Goal: Task Accomplishment & Management: Use online tool/utility

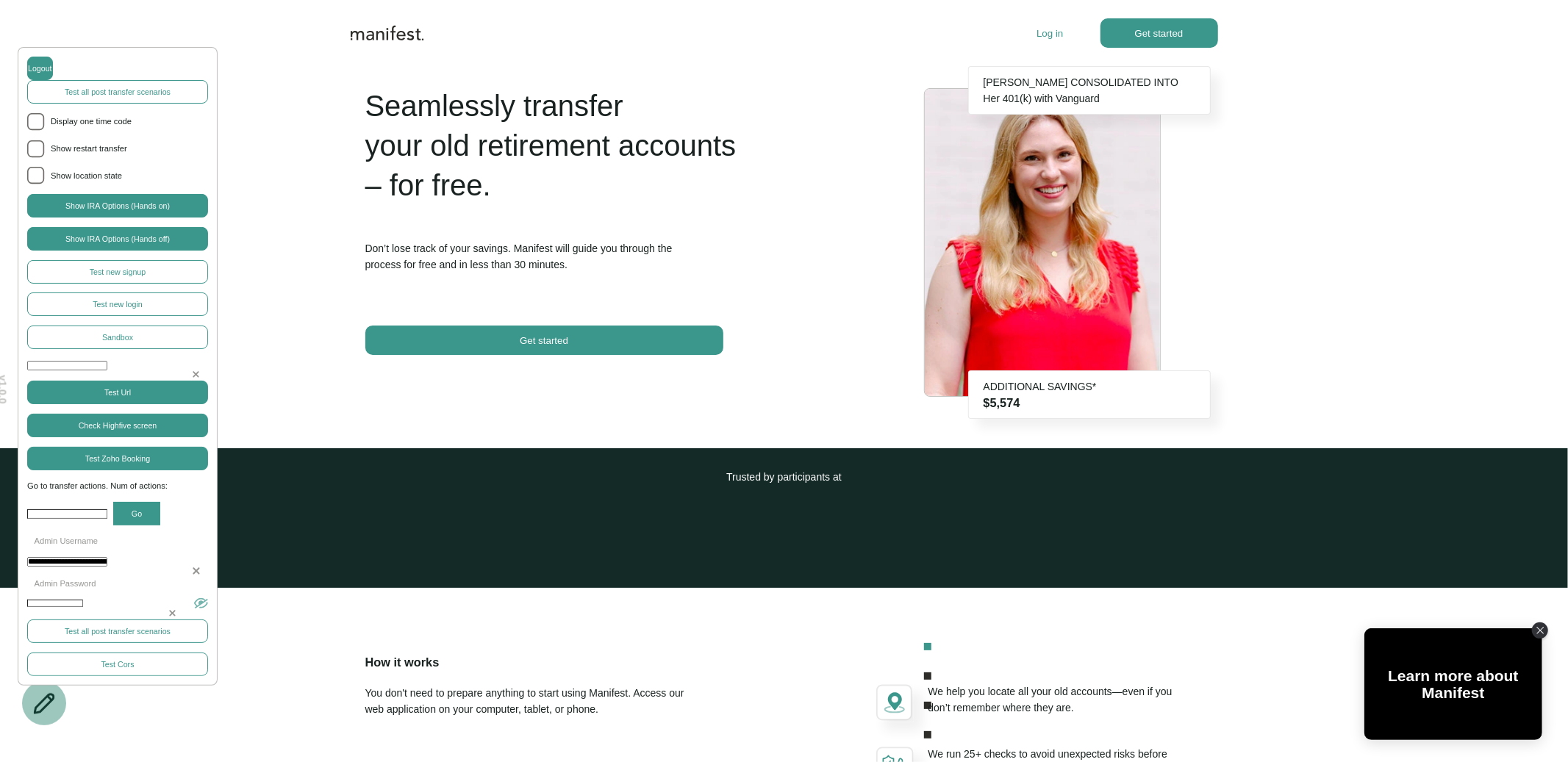
click at [1054, 32] on p "Log in" at bounding box center [1050, 34] width 26 height 11
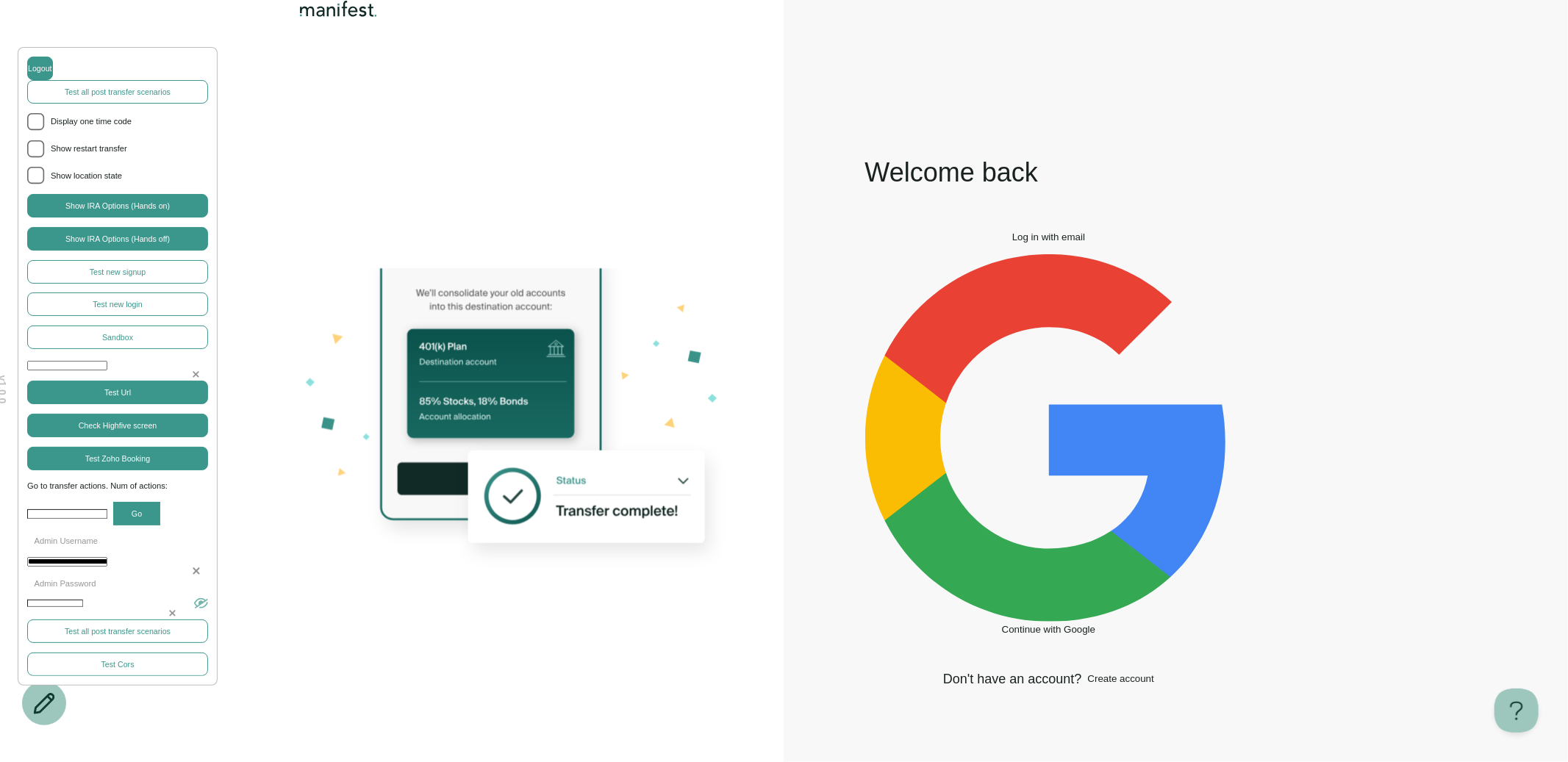
click at [1046, 243] on button "Log in with email" at bounding box center [1049, 237] width 368 height 11
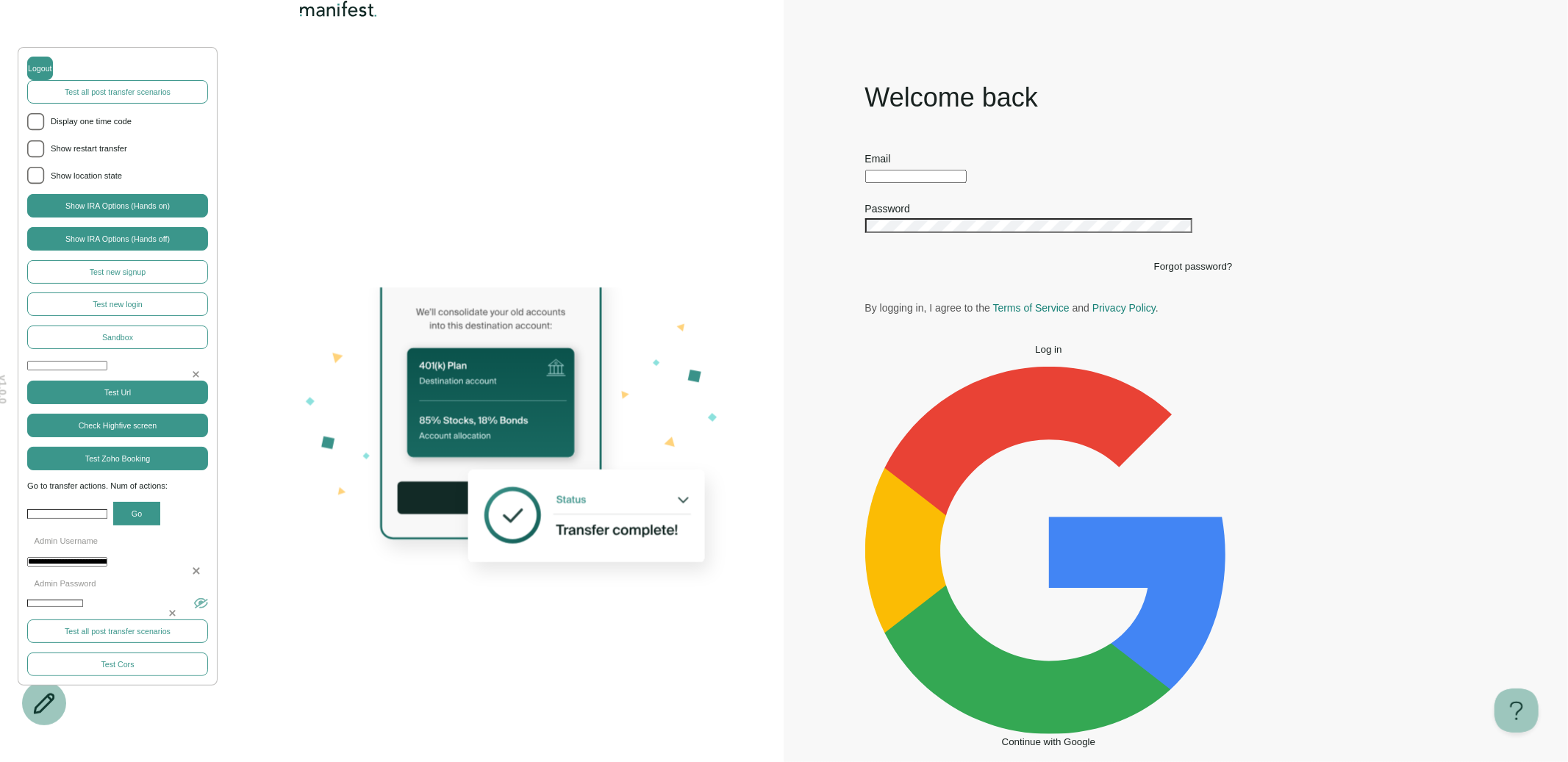
type input "**********"
click at [918, 183] on div "**********" at bounding box center [1049, 174] width 368 height 16
click at [1005, 355] on button "Log in" at bounding box center [1049, 350] width 368 height 11
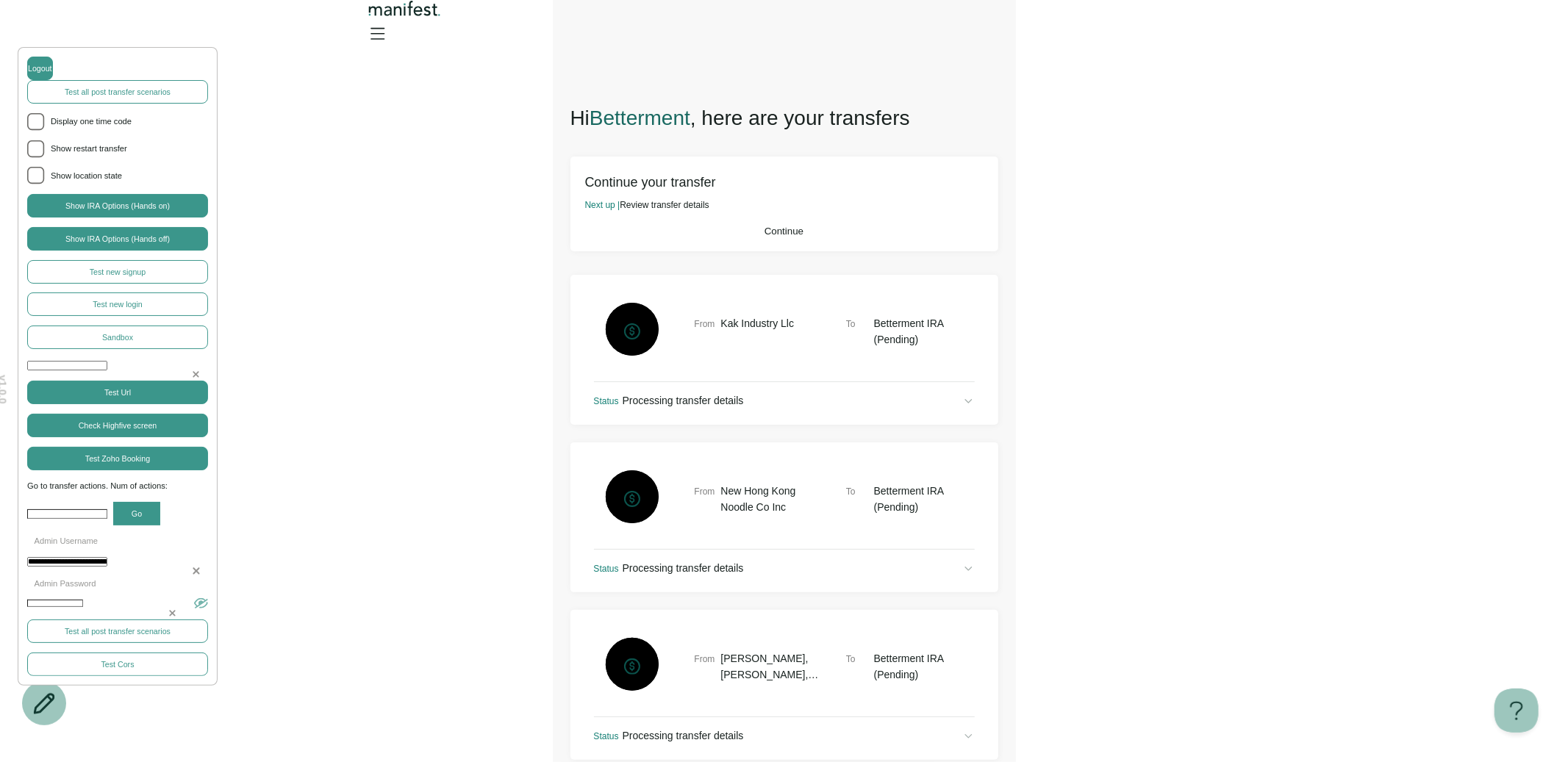
click at [791, 236] on span "Continue" at bounding box center [784, 232] width 39 height 11
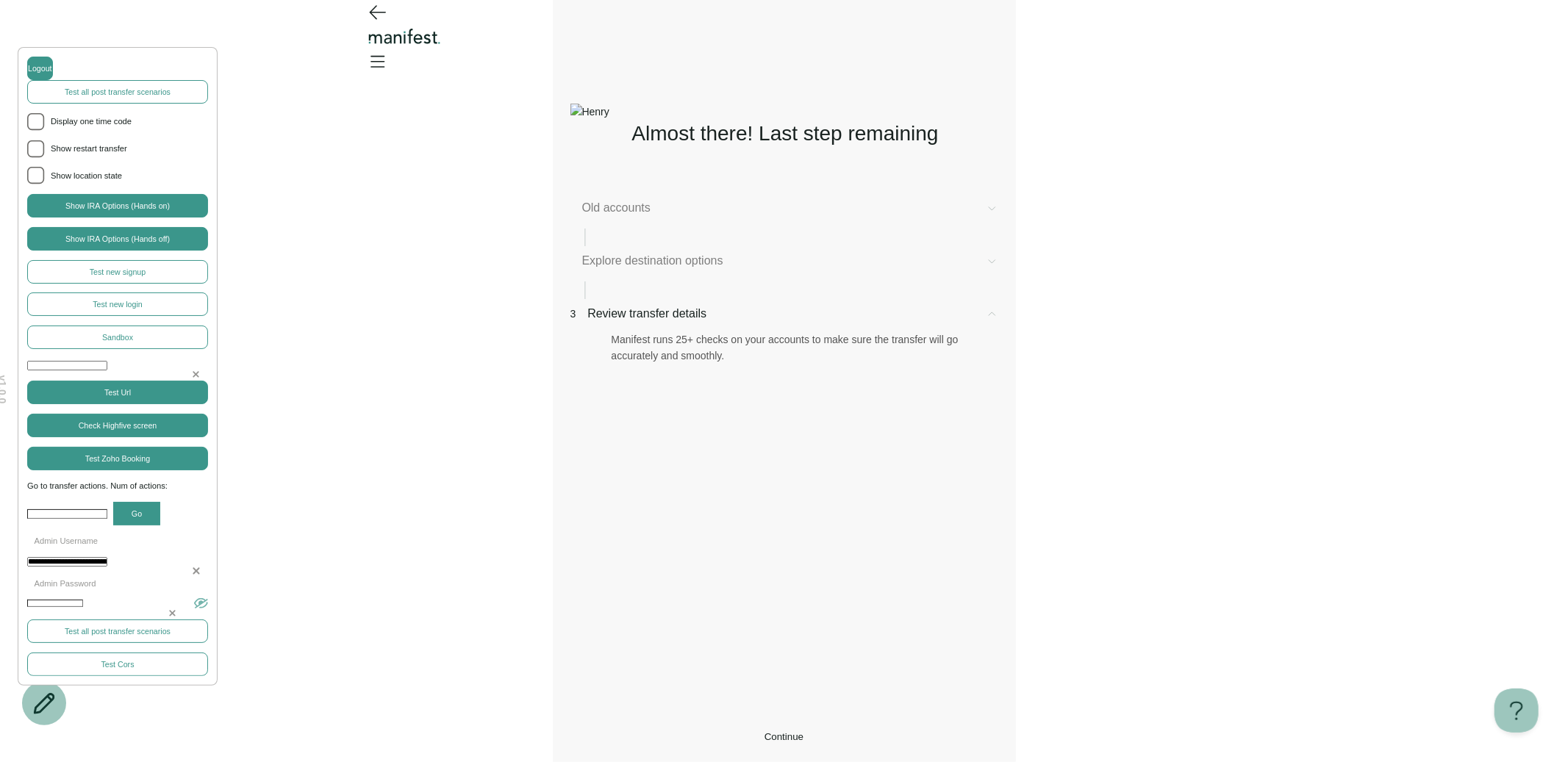
click at [766, 270] on div "Explore destination options" at bounding box center [784, 261] width 428 height 18
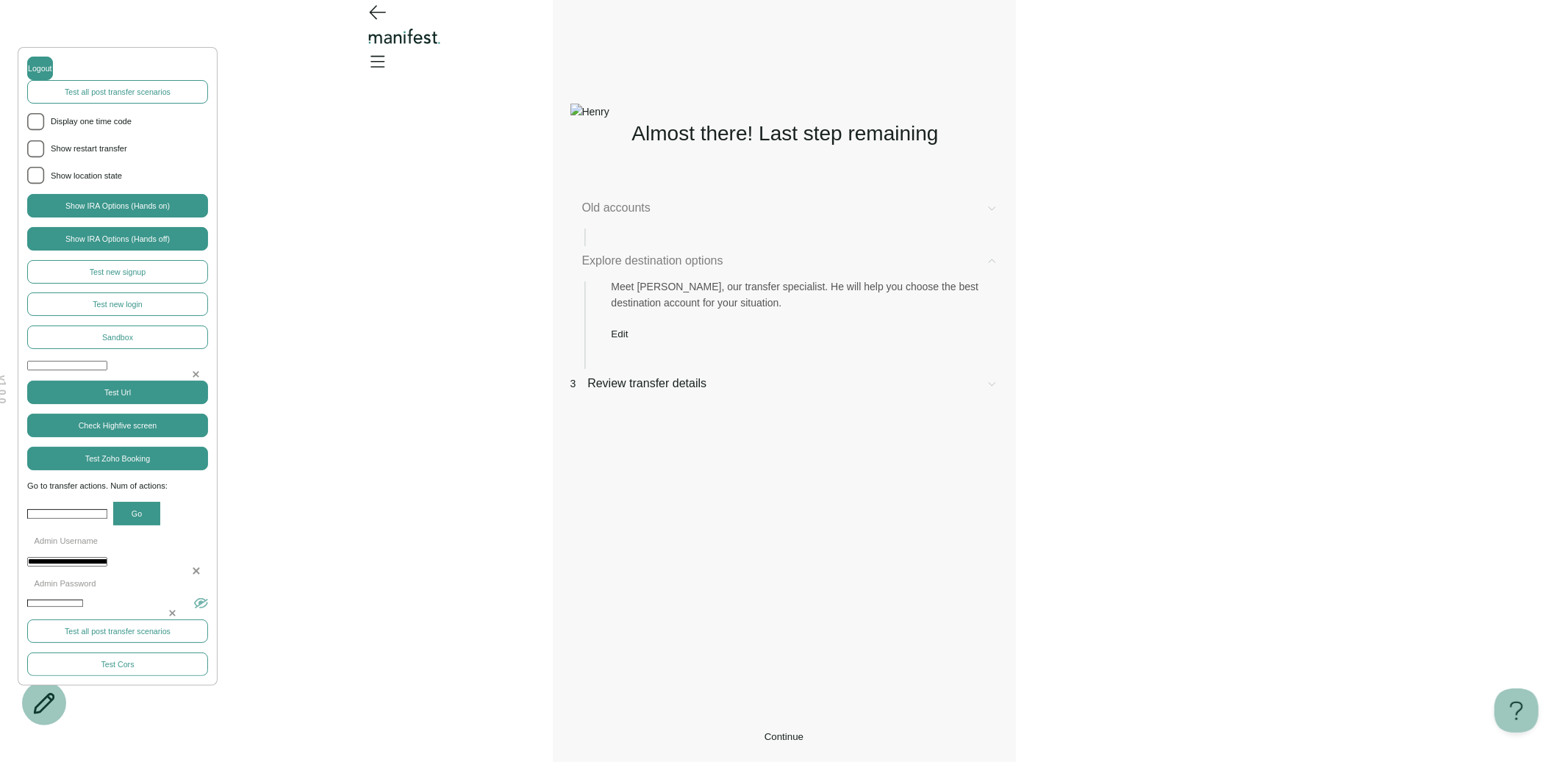
click at [707, 731] on button "Continue" at bounding box center [784, 737] width 428 height 11
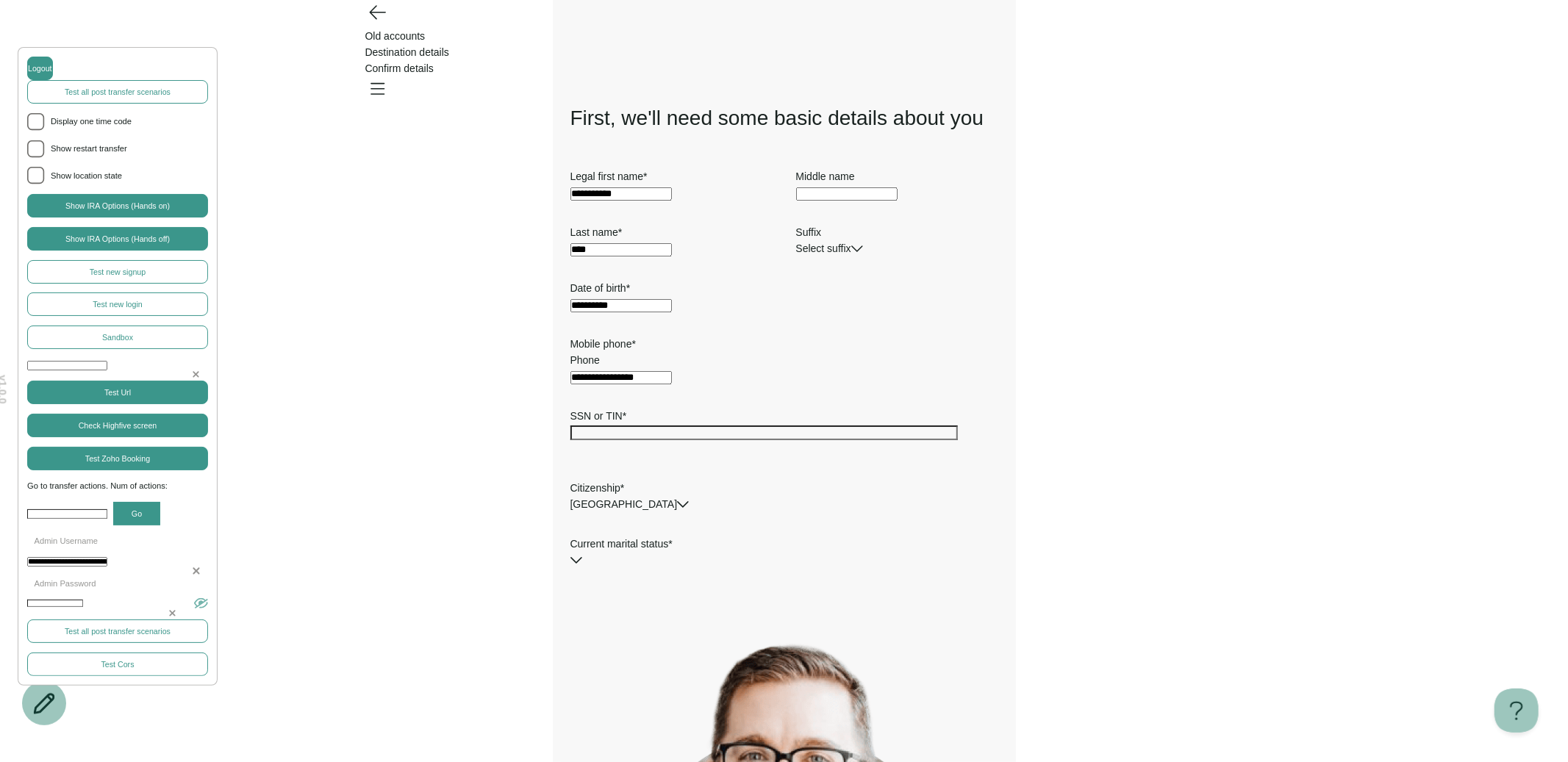
click at [383, 23] on icon "Go back" at bounding box center [377, 11] width 23 height 23
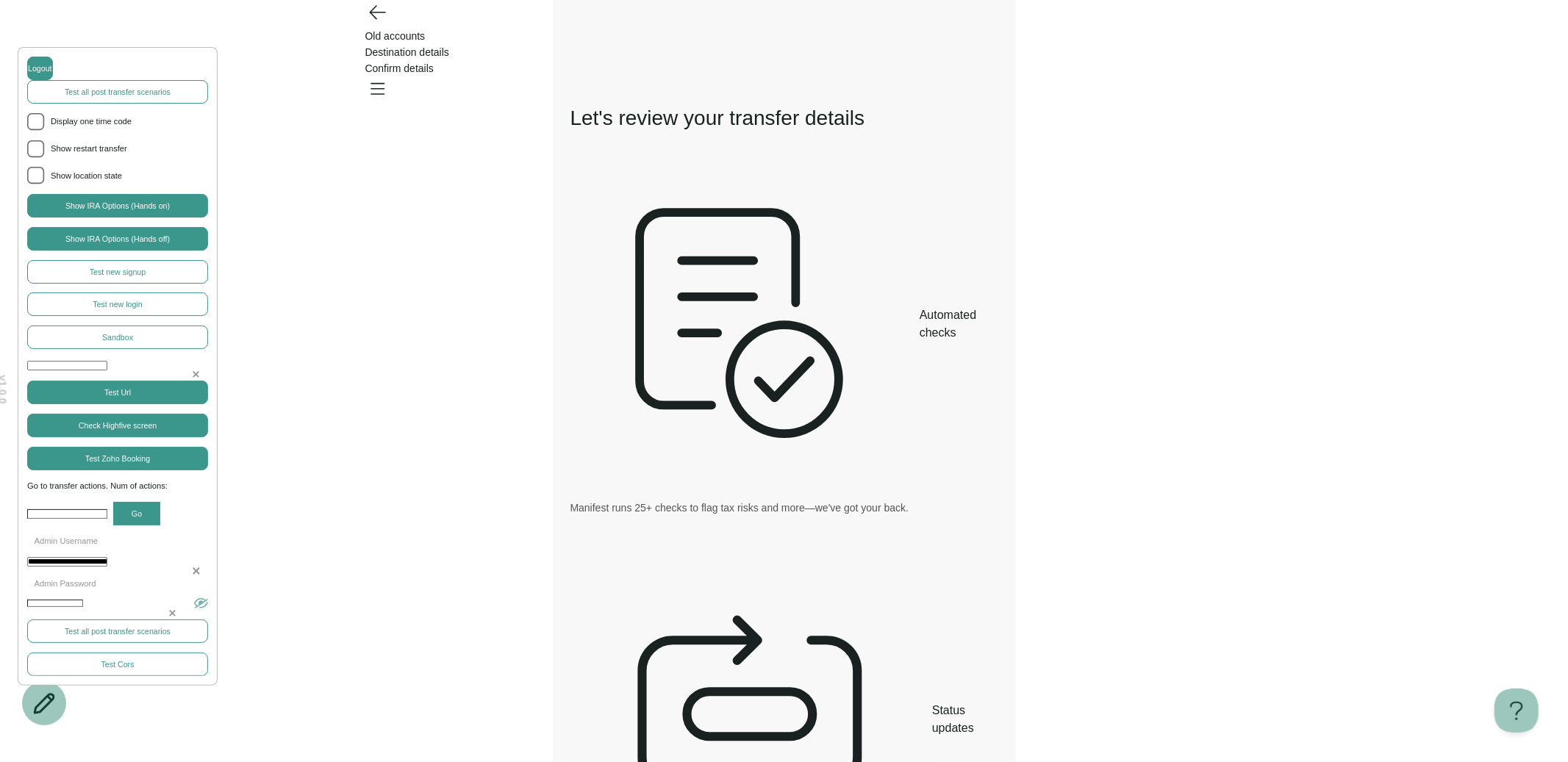
click at [371, 19] on icon "Go back" at bounding box center [377, 12] width 15 height 13
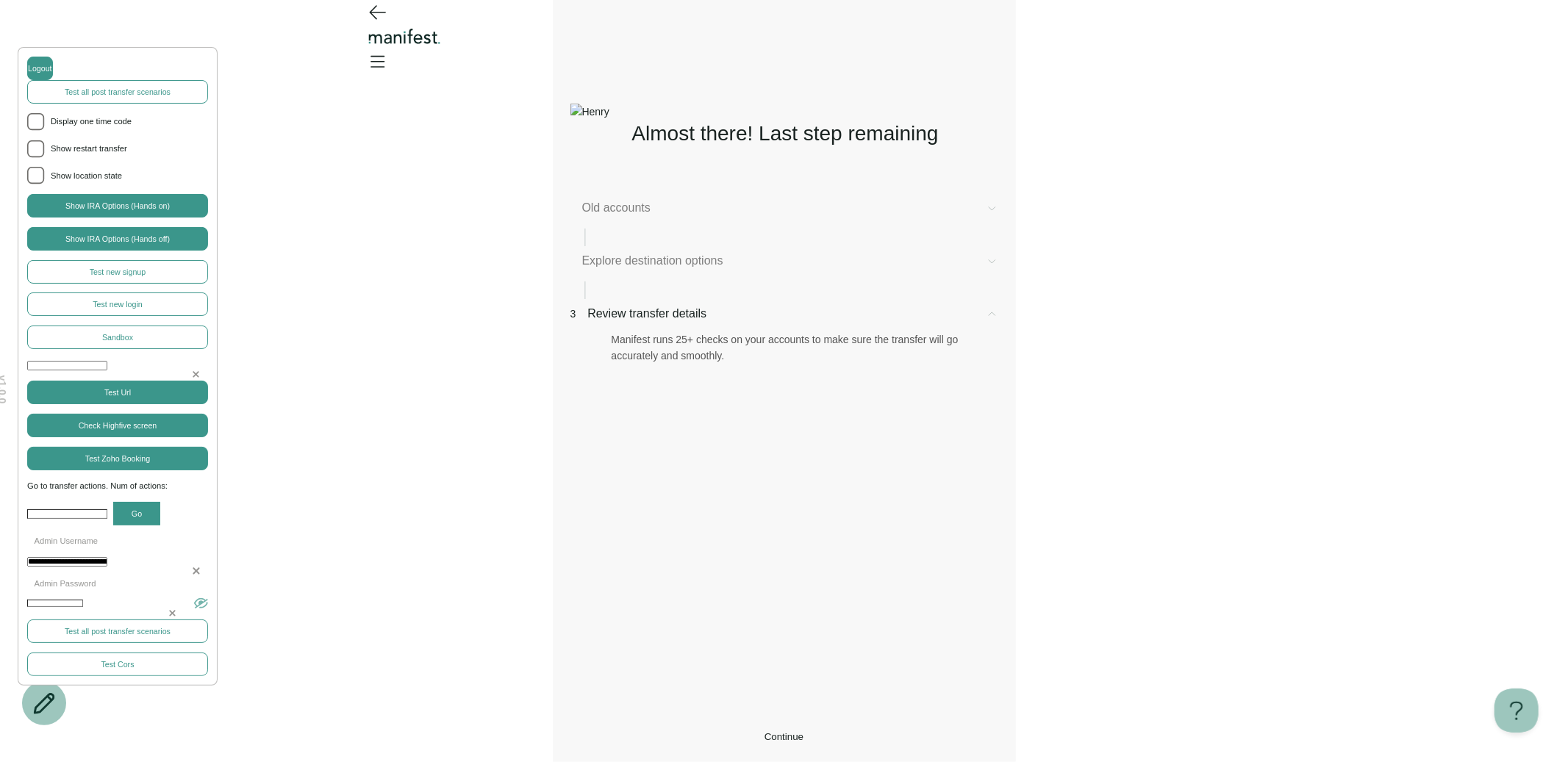
click at [651, 270] on span "Explore destination options" at bounding box center [778, 261] width 392 height 18
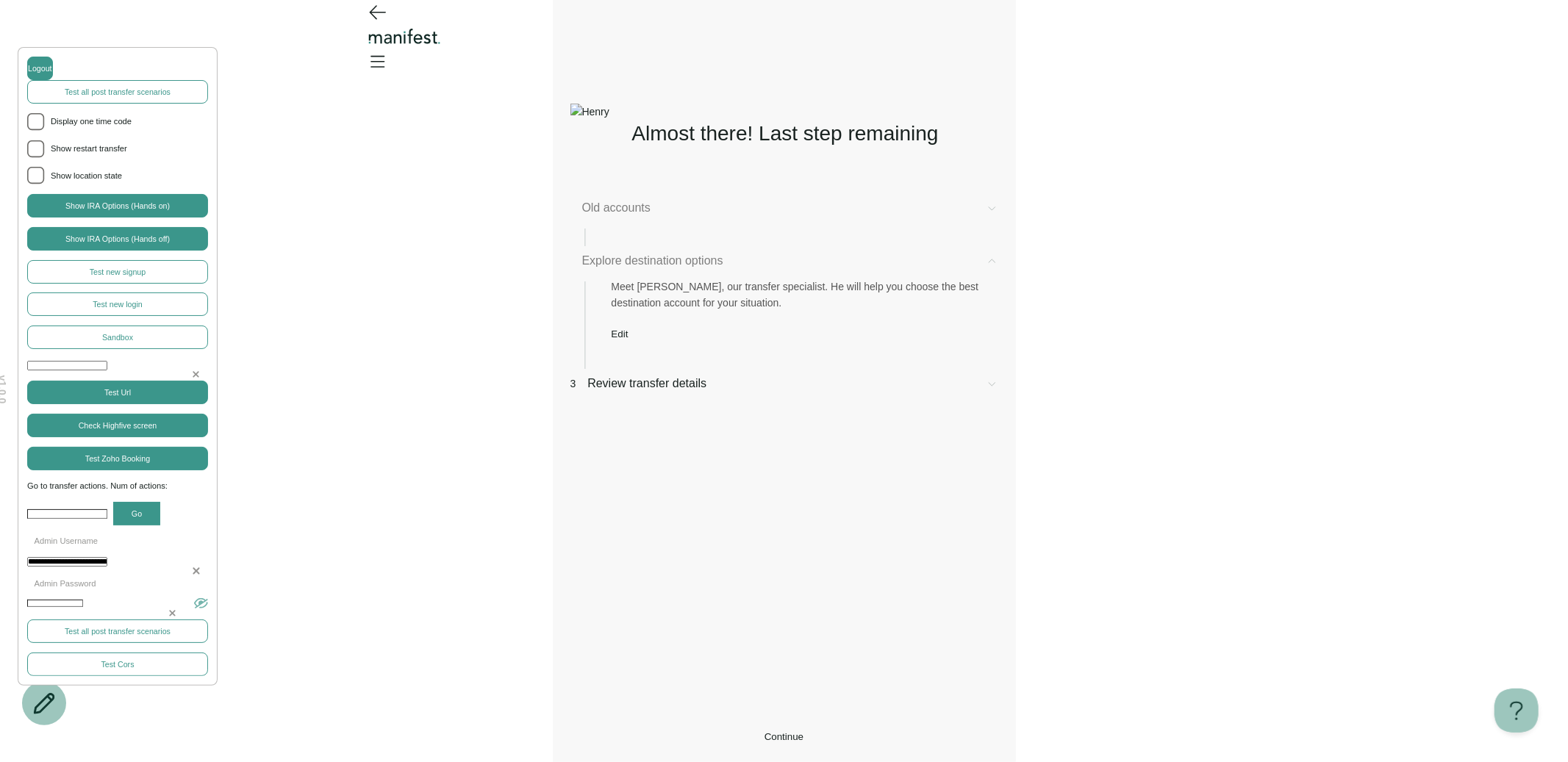
click at [641, 368] on div "Explore destination options Meet Henry, our transfer specialist. He will help y…" at bounding box center [784, 310] width 428 height 117
click at [628, 339] on span "Edit" at bounding box center [620, 334] width 17 height 11
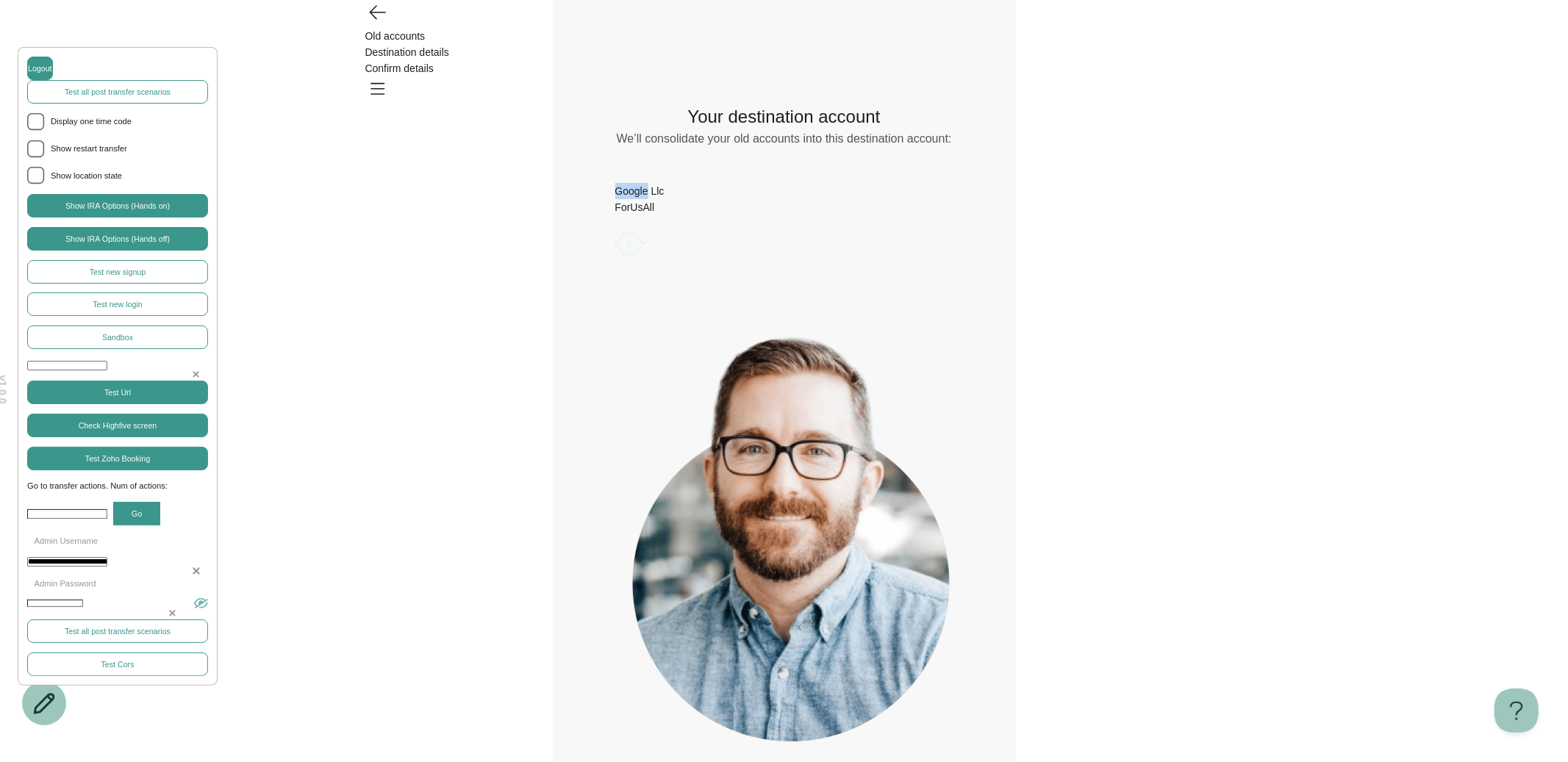
click at [619, 234] on circle "Account options" at bounding box center [618, 234] width 1 height 1
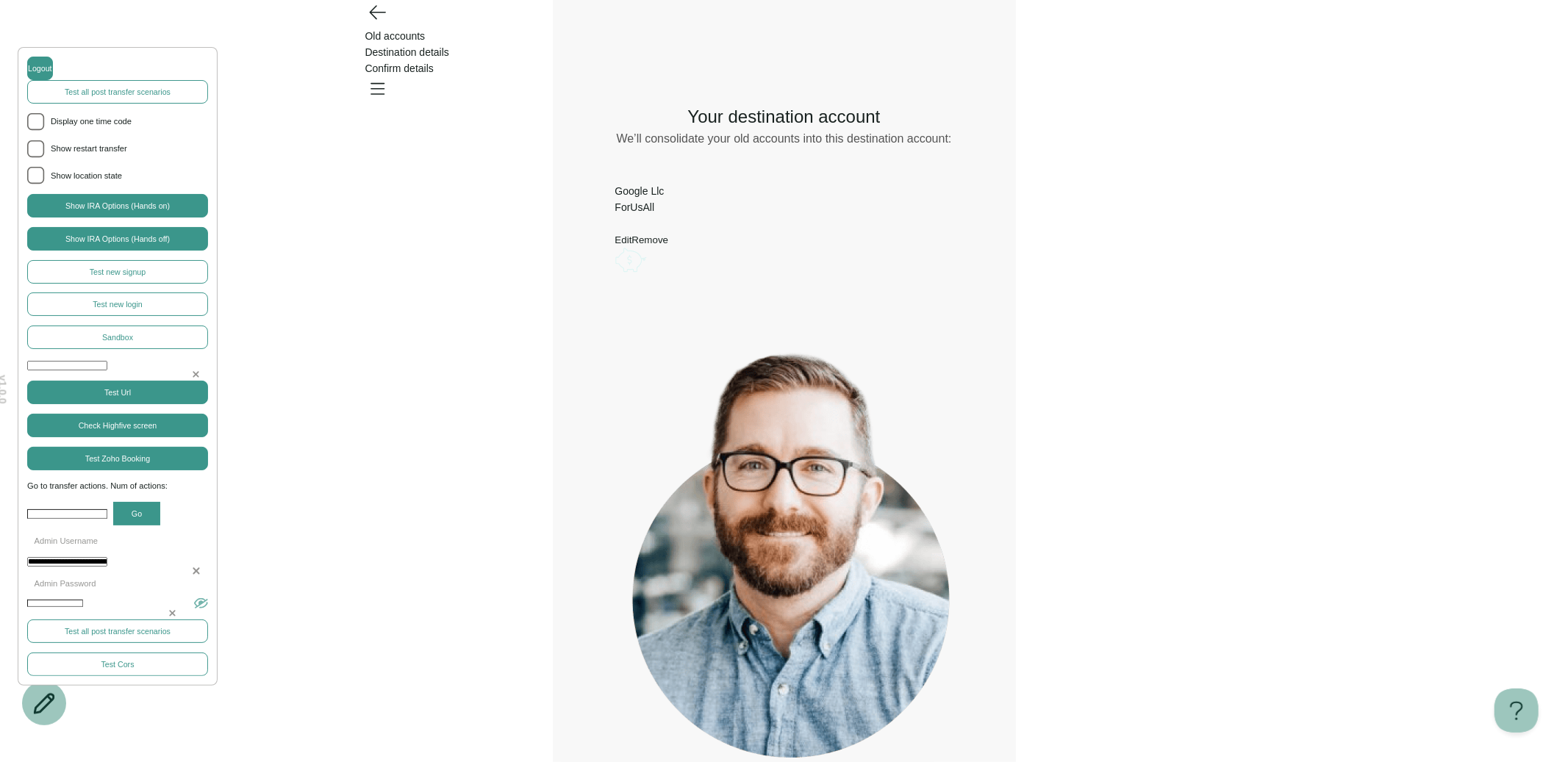
click at [897, 371] on div "What would you like to do? Remove Edit Go back Your destination account We’ll c…" at bounding box center [784, 443] width 428 height 727
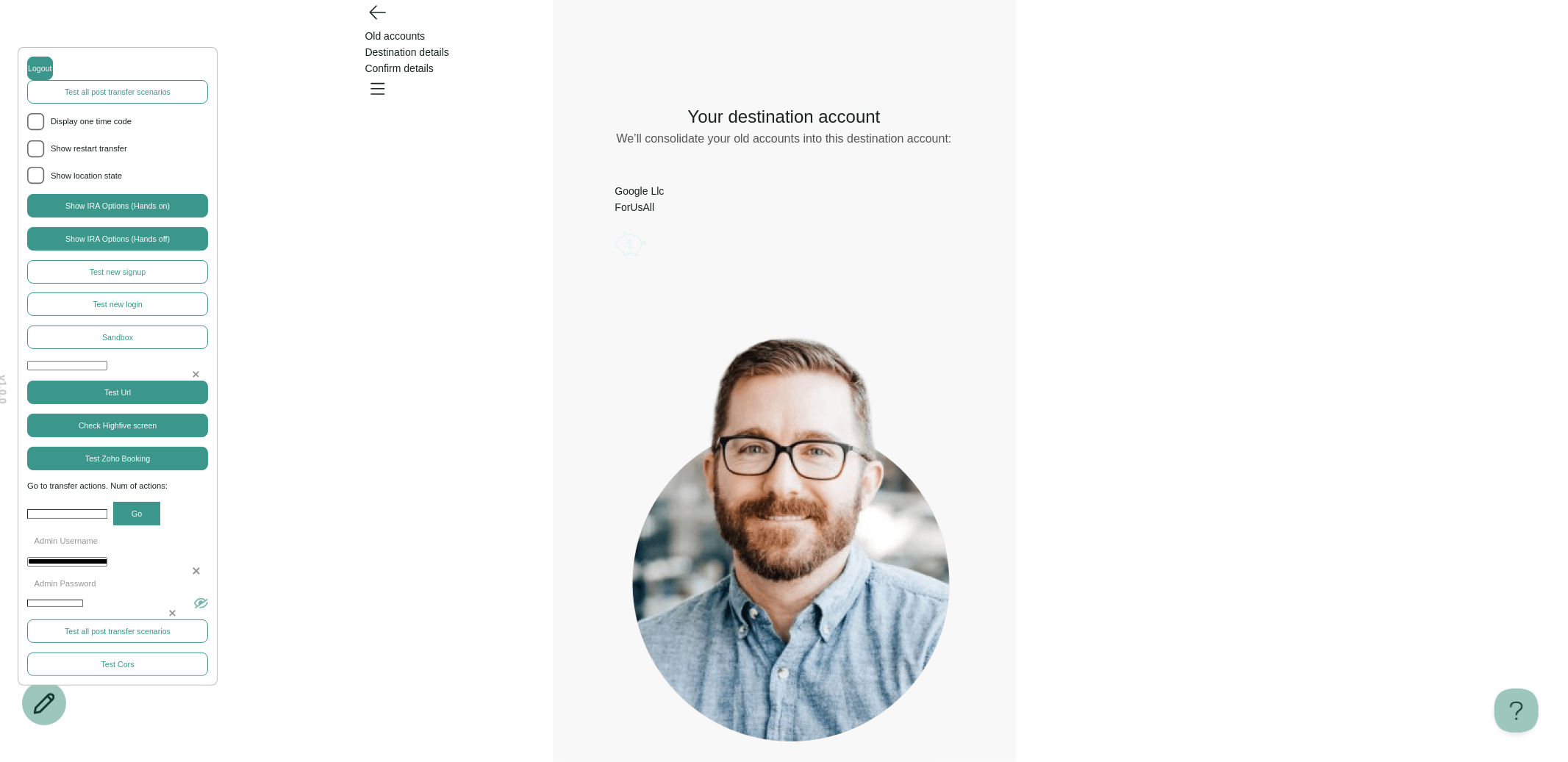
click at [615, 227] on icon "Account options" at bounding box center [615, 227] width 0 height 0
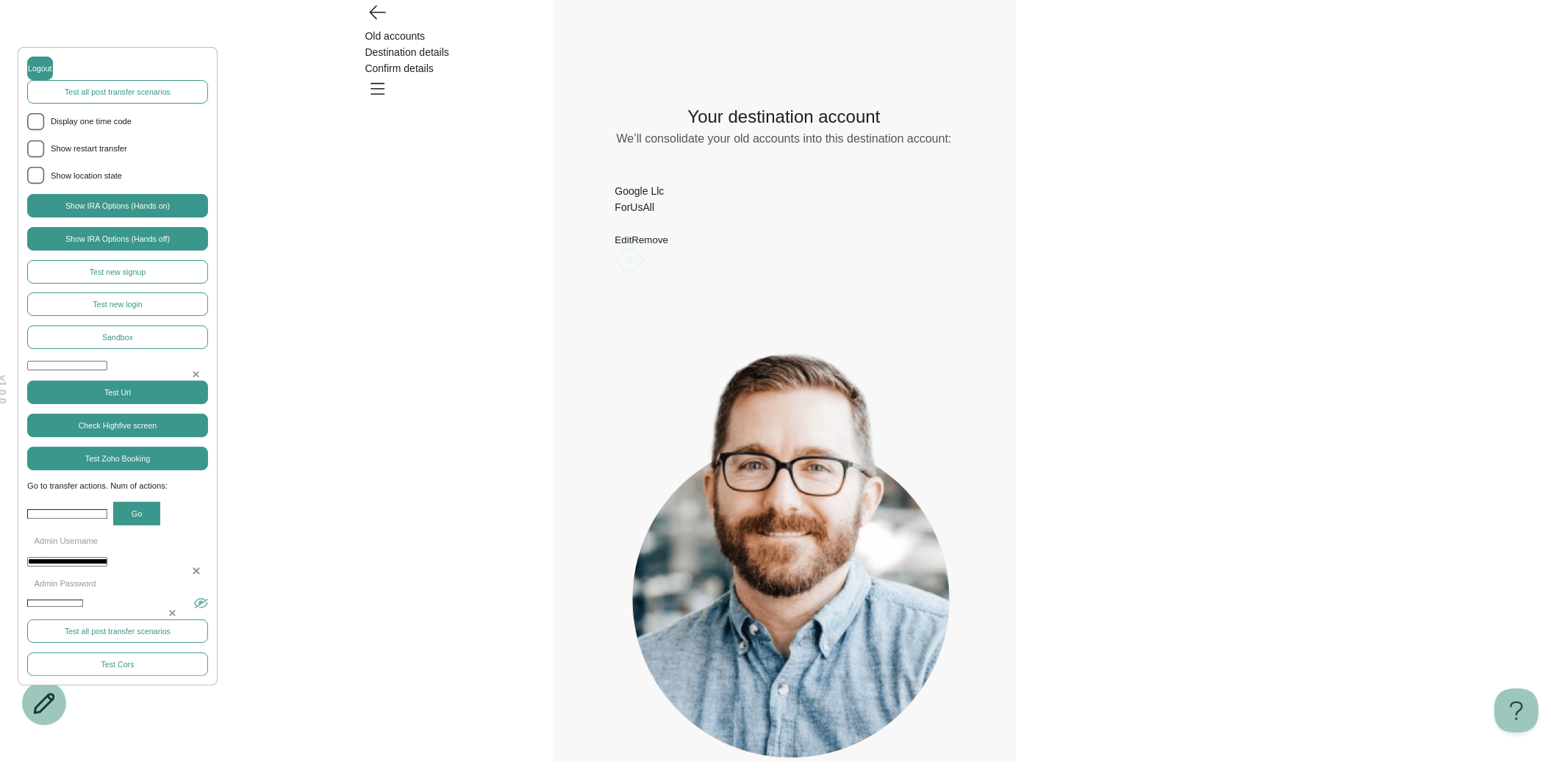
click at [632, 234] on button "Edit" at bounding box center [624, 240] width 17 height 11
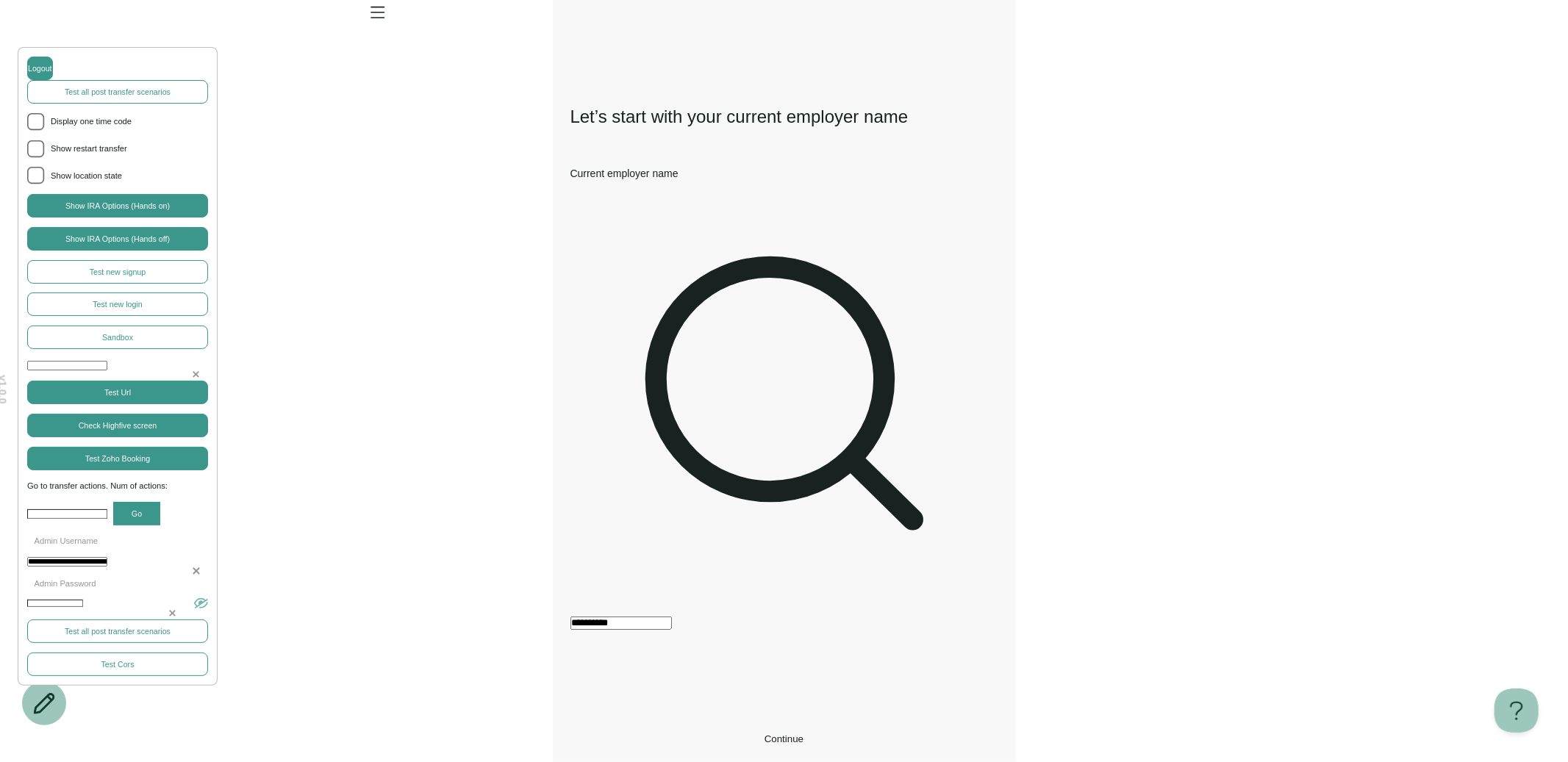
click at [730, 733] on button "Continue" at bounding box center [784, 739] width 428 height 11
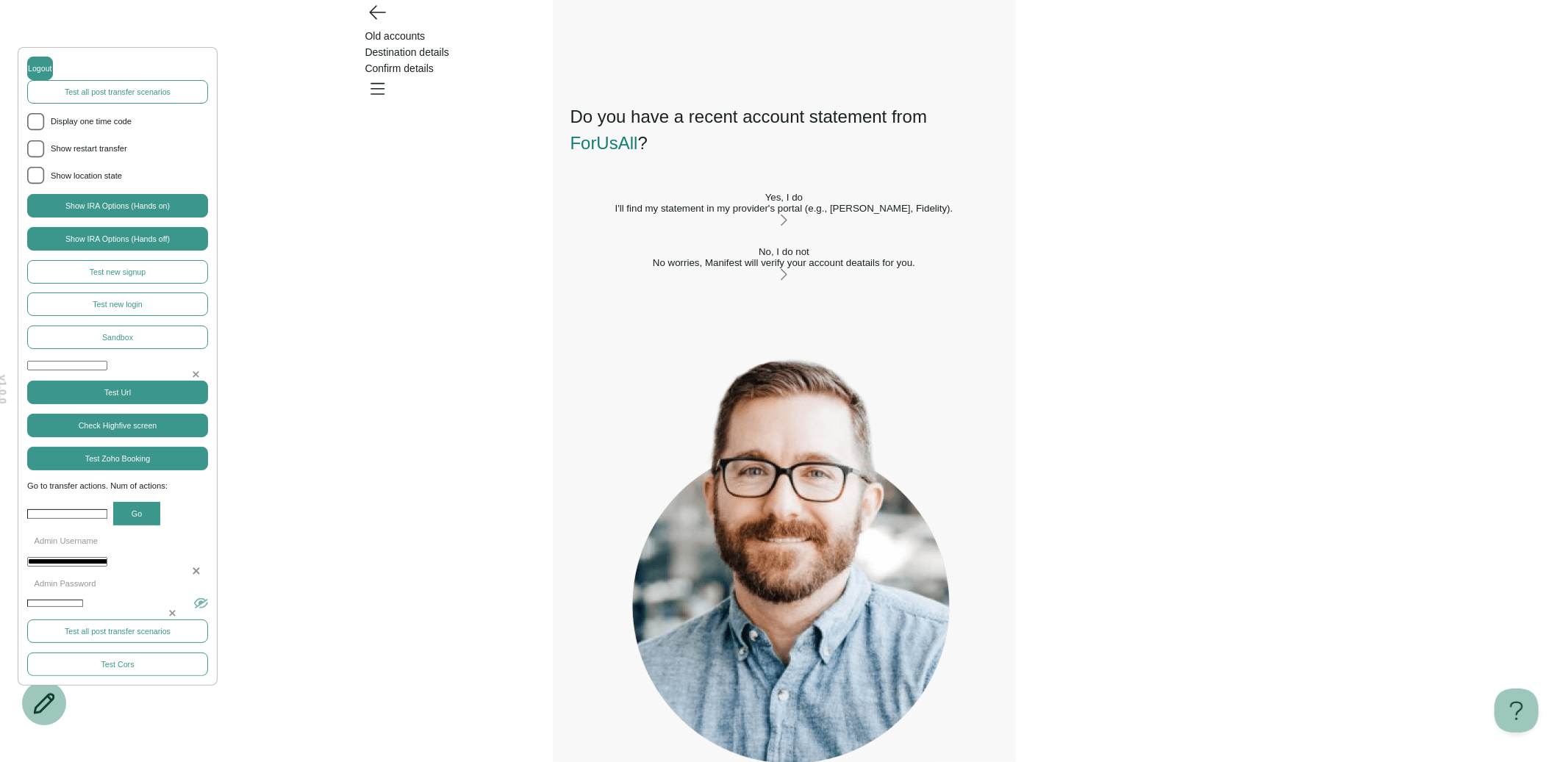
click at [693, 268] on div "No worries, Manifest will verify your account deatails for you." at bounding box center [784, 262] width 428 height 11
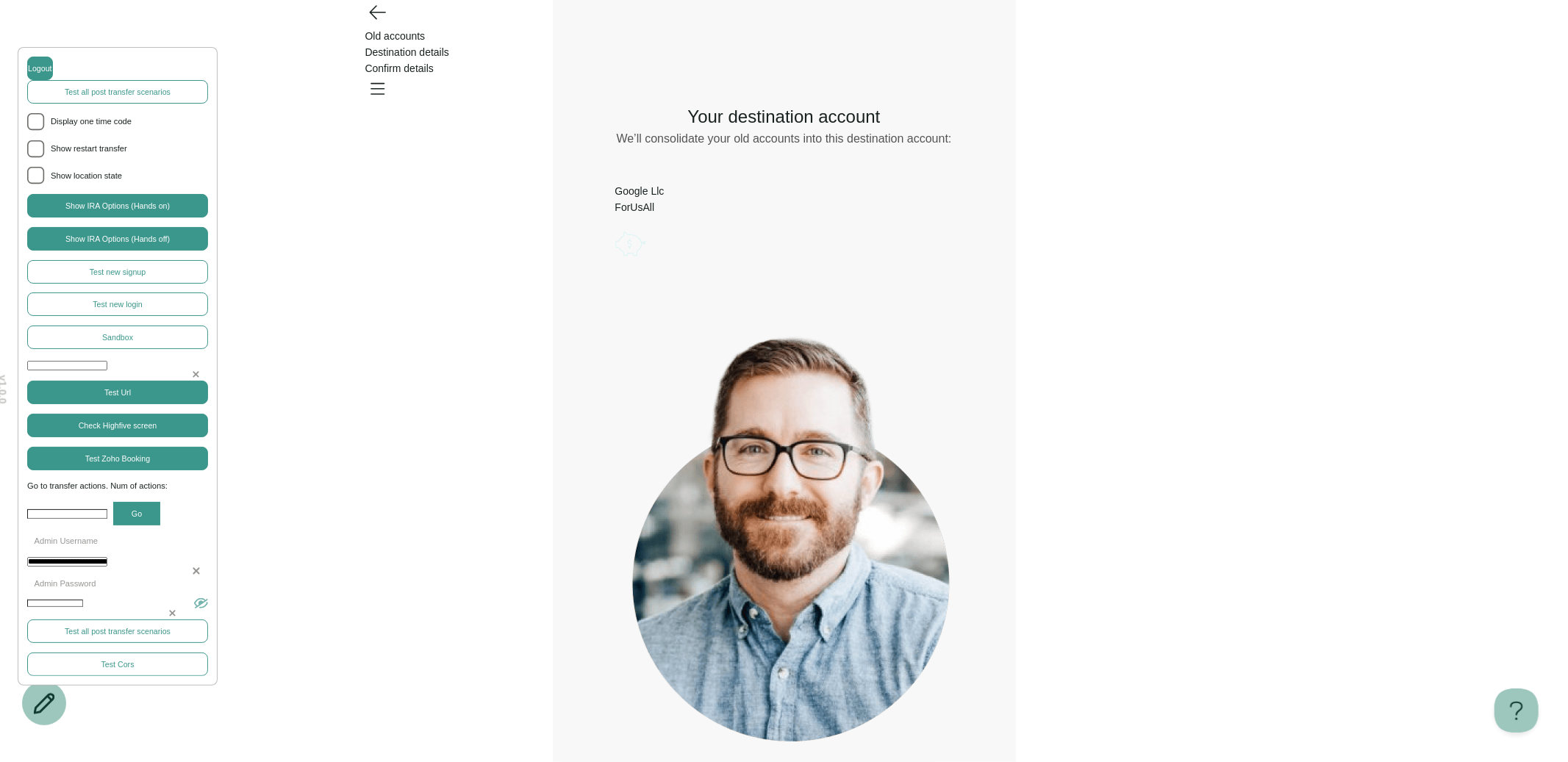
click at [389, 77] on icon "Open menu" at bounding box center [377, 88] width 23 height 23
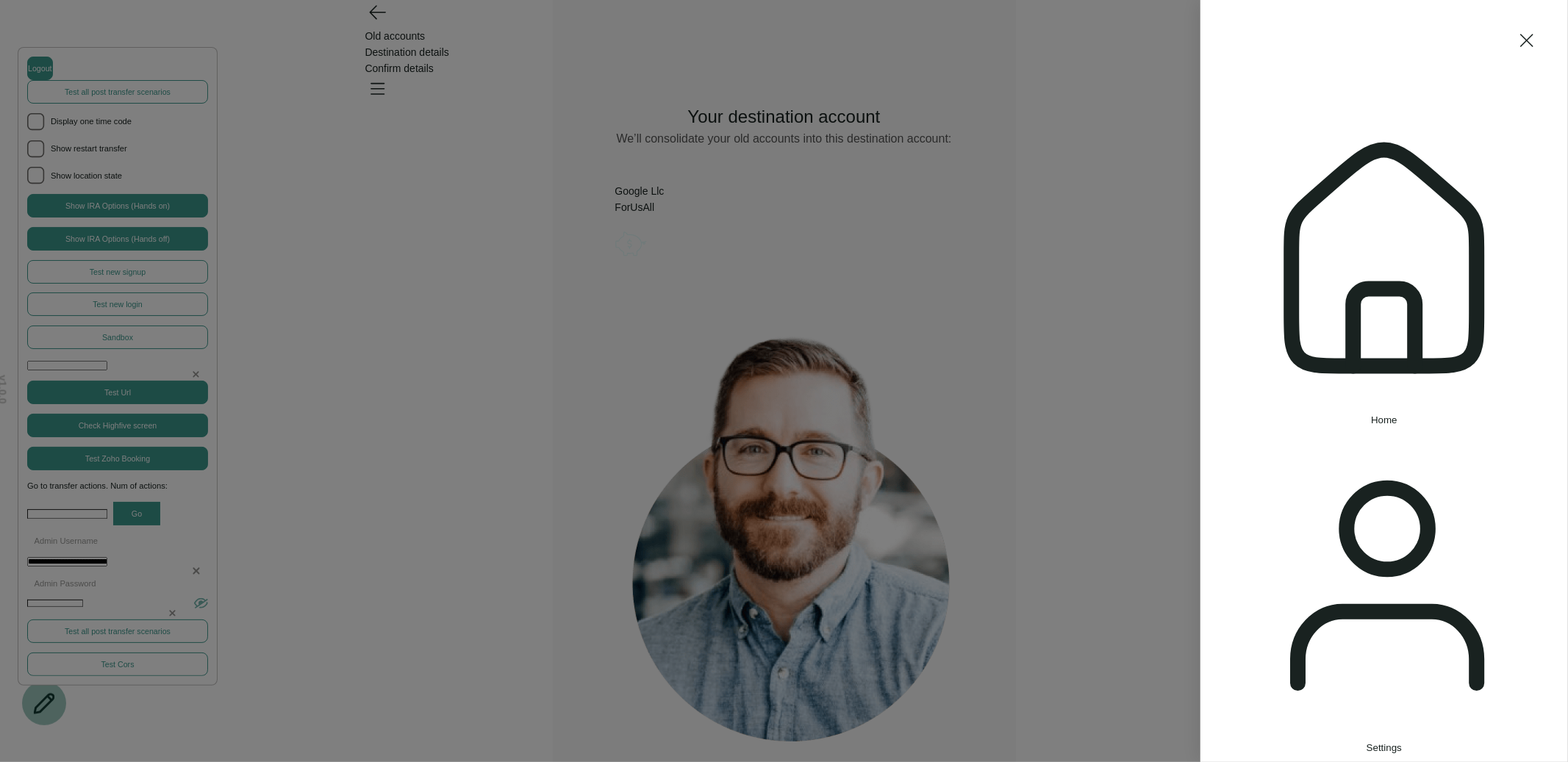
click at [1103, 223] on div "Home Settings Sign out" at bounding box center [784, 381] width 1568 height 762
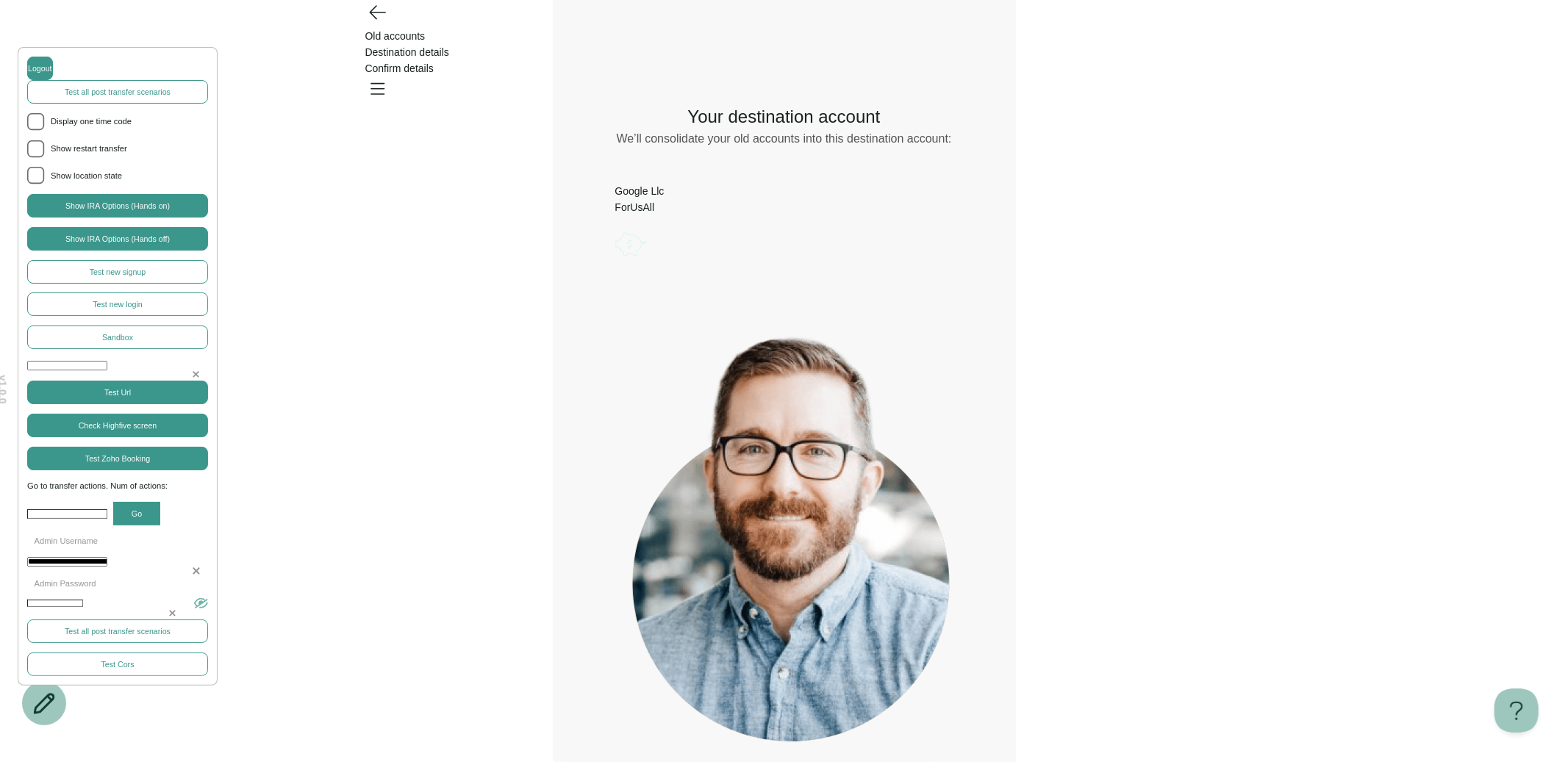
click at [890, 761] on button "Learn more" at bounding box center [863, 768] width 53 height 11
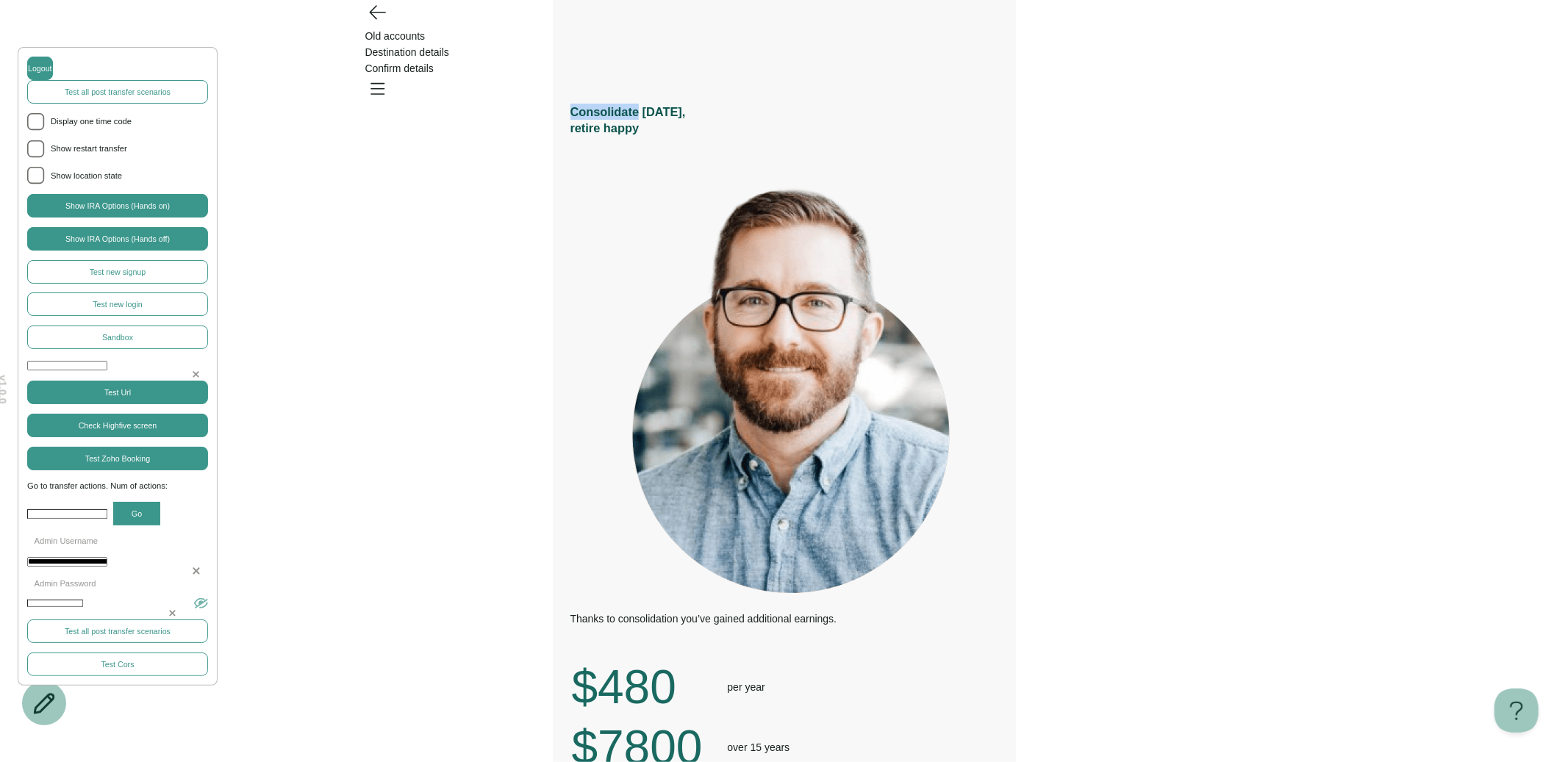
click at [666, 104] on h3 "Consolidate today, retire happy" at bounding box center [784, 120] width 428 height 32
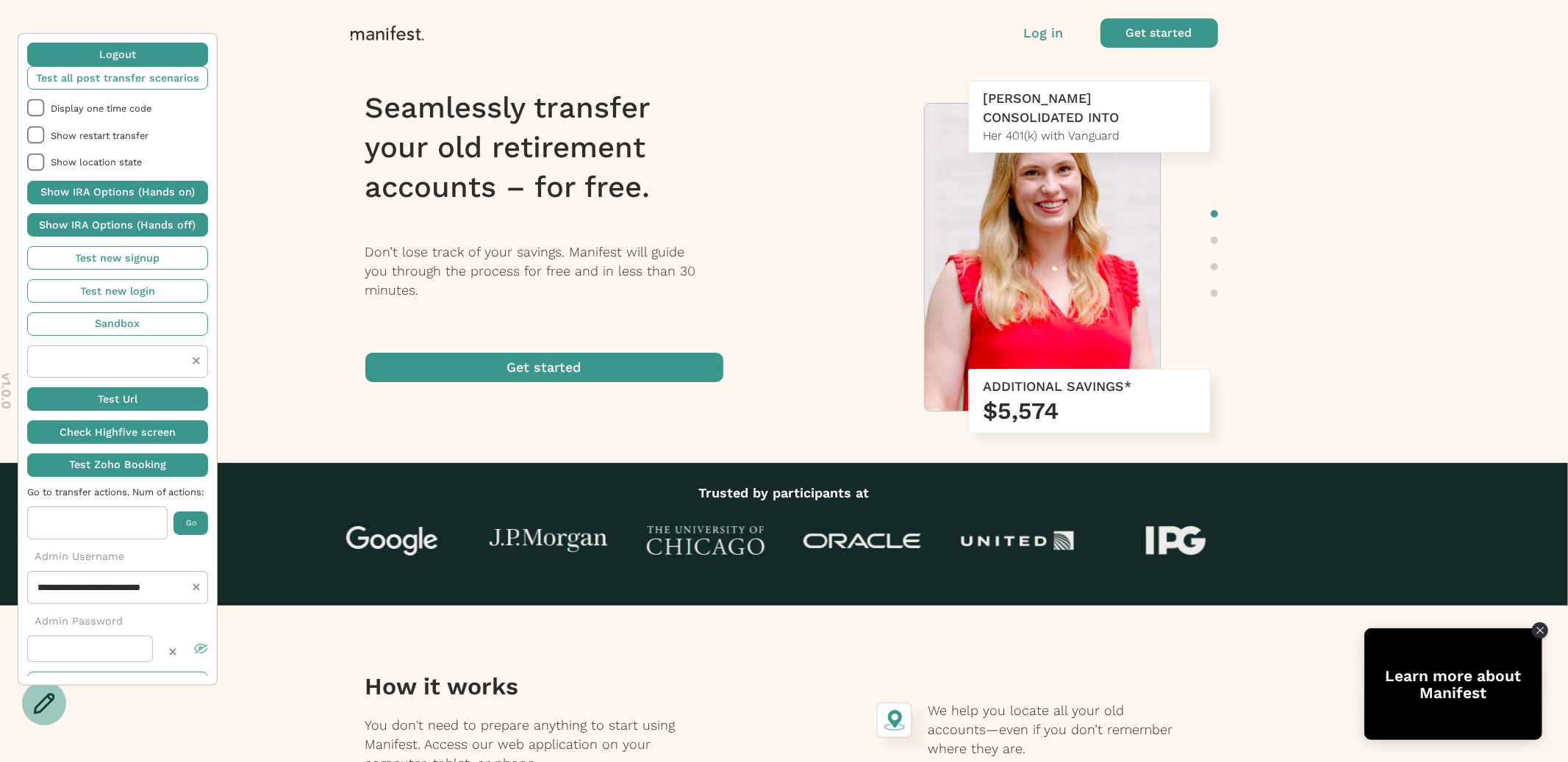
drag, startPoint x: 1043, startPoint y: 32, endPoint x: 1104, endPoint y: -50, distance: 102.2
click at [1104, 0] on html "**********" at bounding box center [784, 381] width 1568 height 762
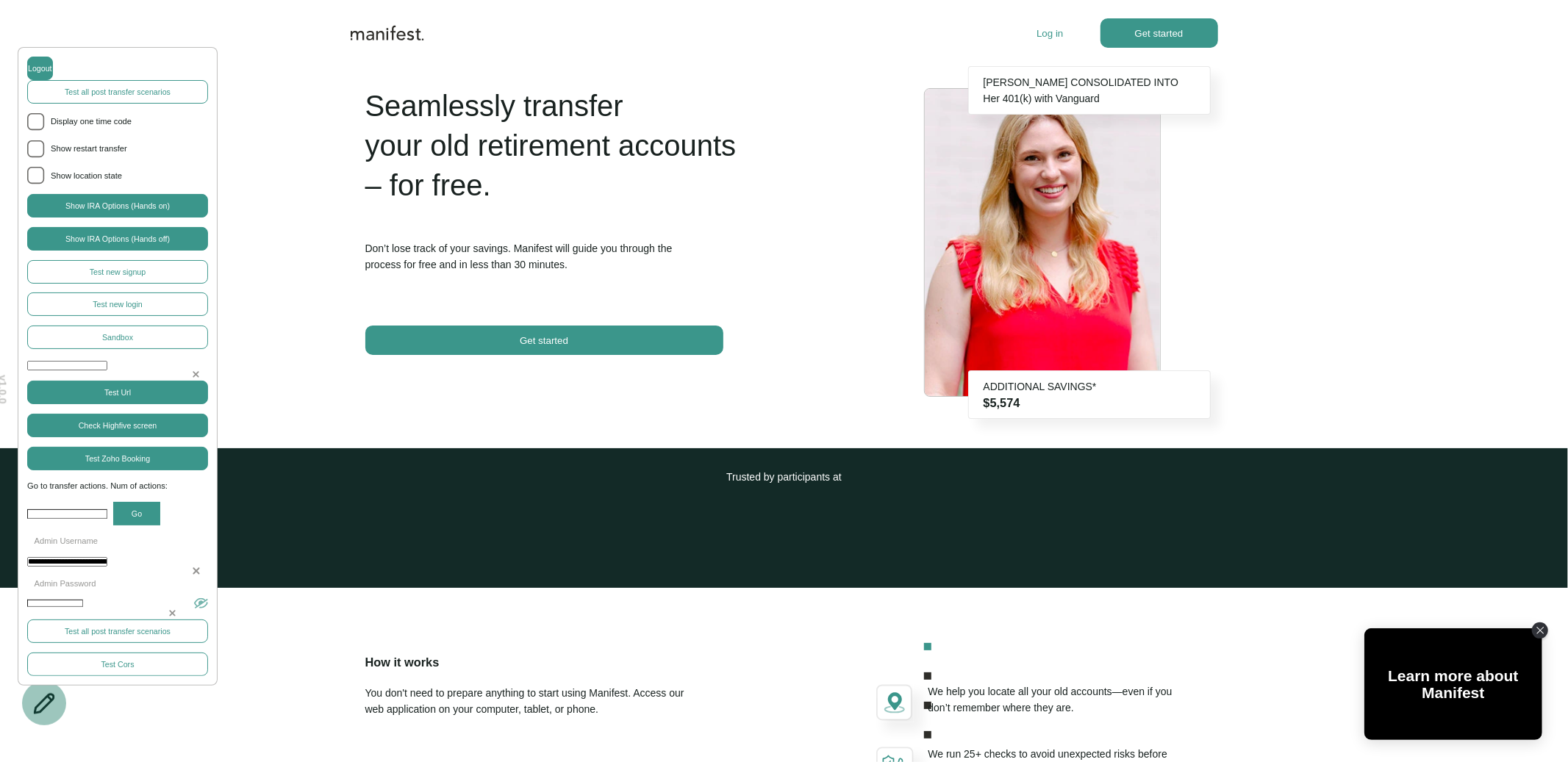
click at [1049, 28] on p "Log in" at bounding box center [1050, 34] width 26 height 11
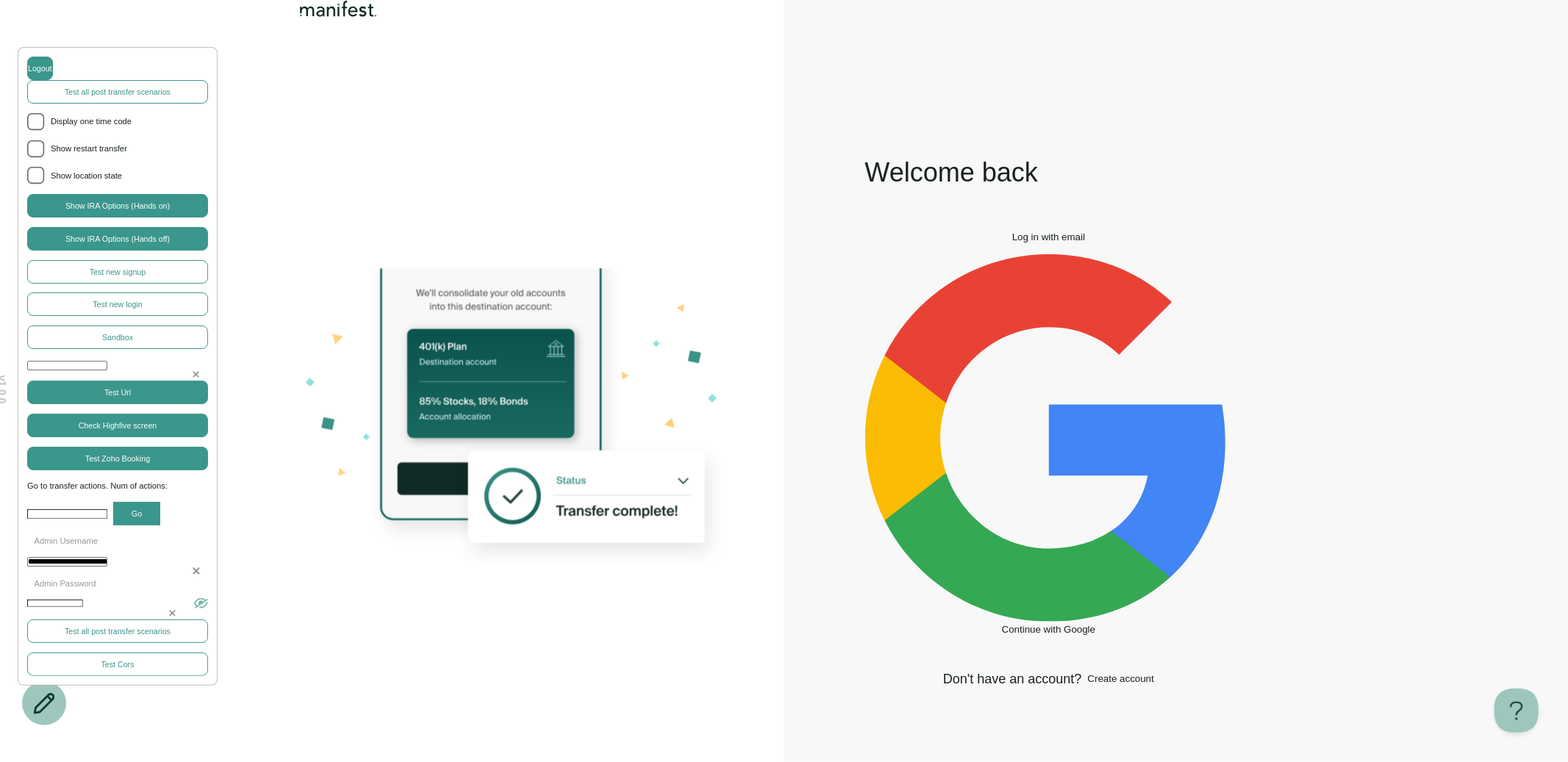
click at [1013, 243] on span "Log in with email" at bounding box center [1049, 237] width 73 height 11
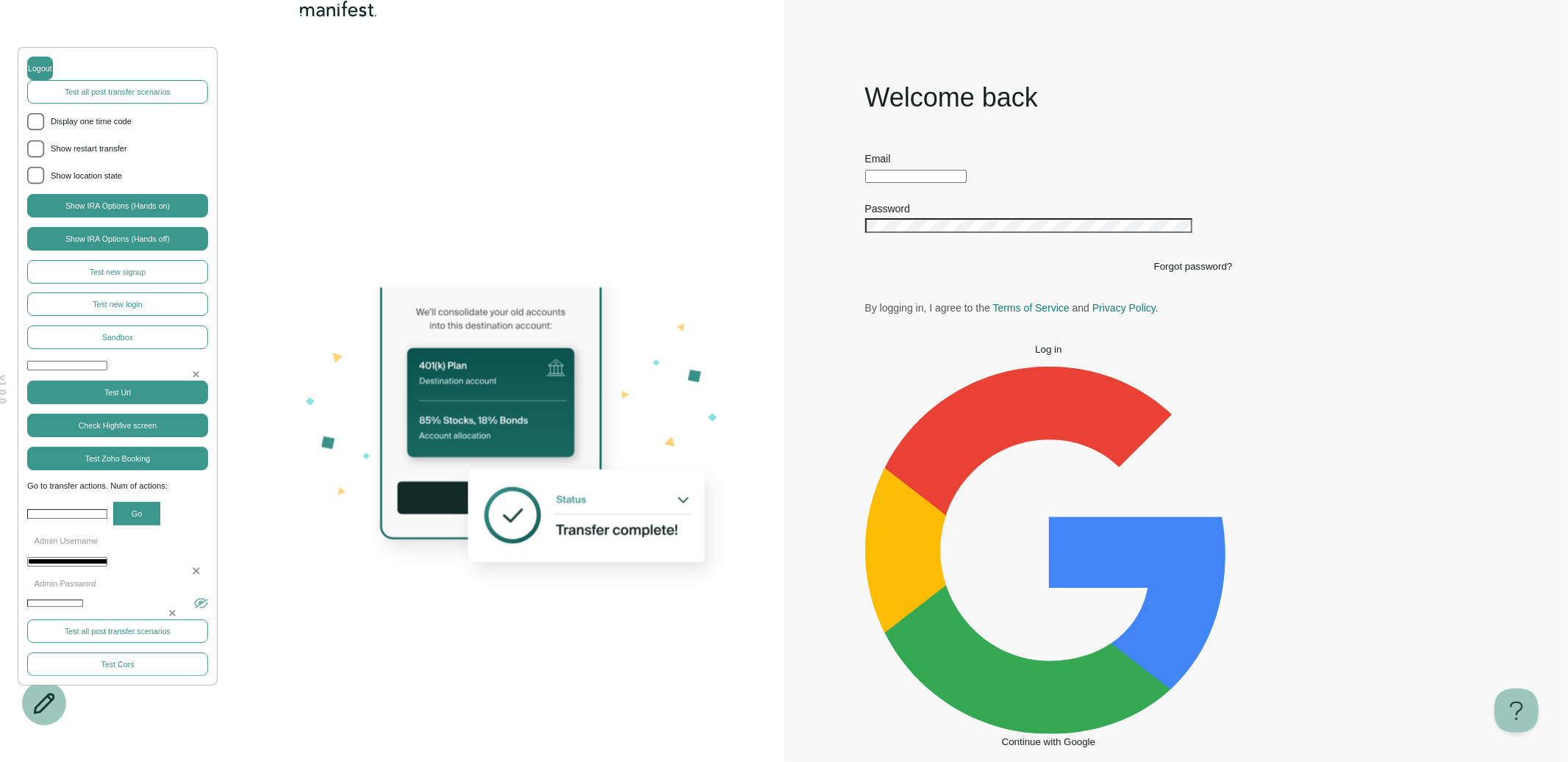
click at [967, 183] on input "text" at bounding box center [916, 176] width 101 height 13
type input "**********"
click at [1046, 355] on button "Log in" at bounding box center [1049, 350] width 368 height 11
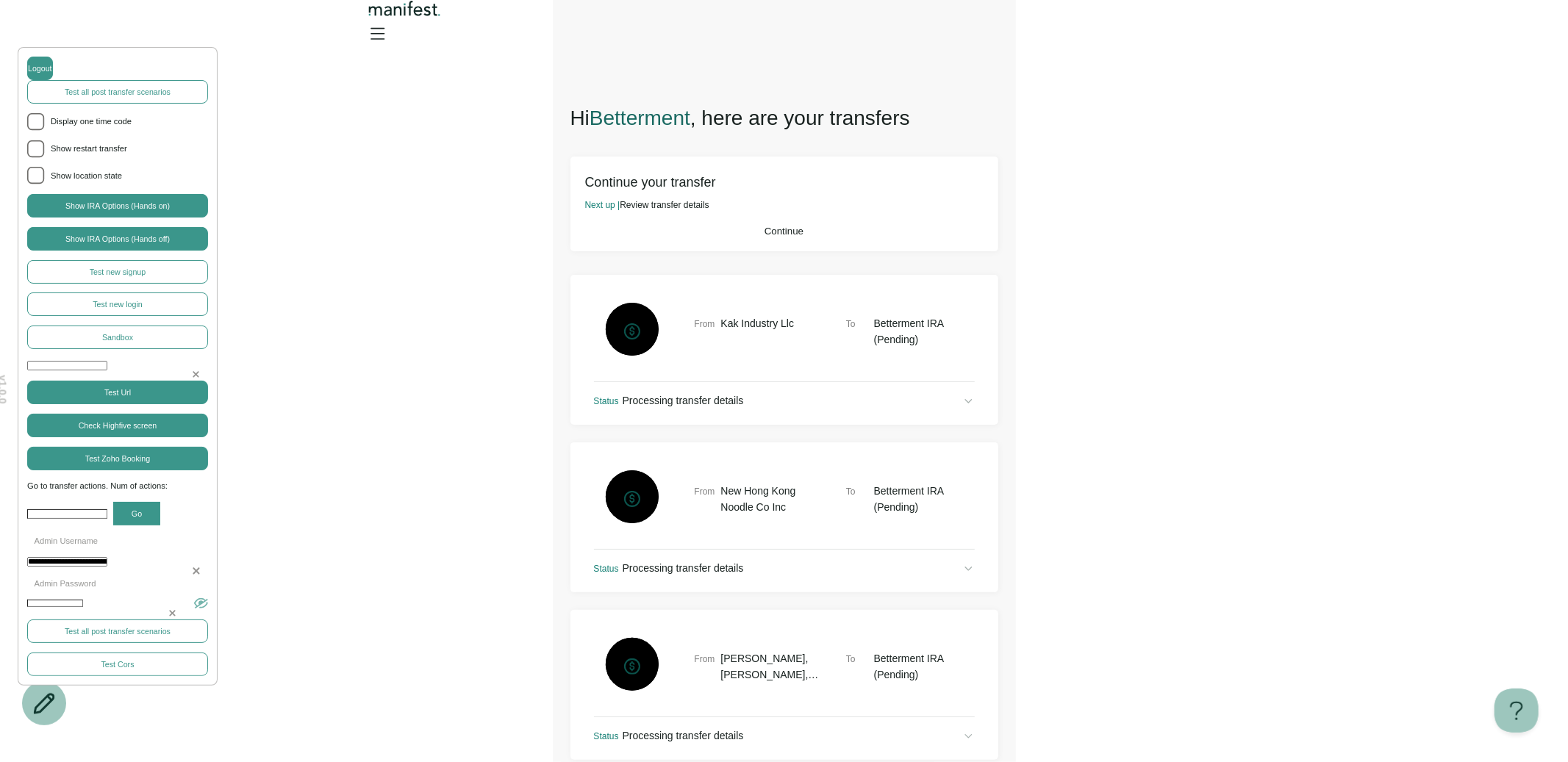
click at [701, 233] on button "Continue" at bounding box center [784, 232] width 399 height 11
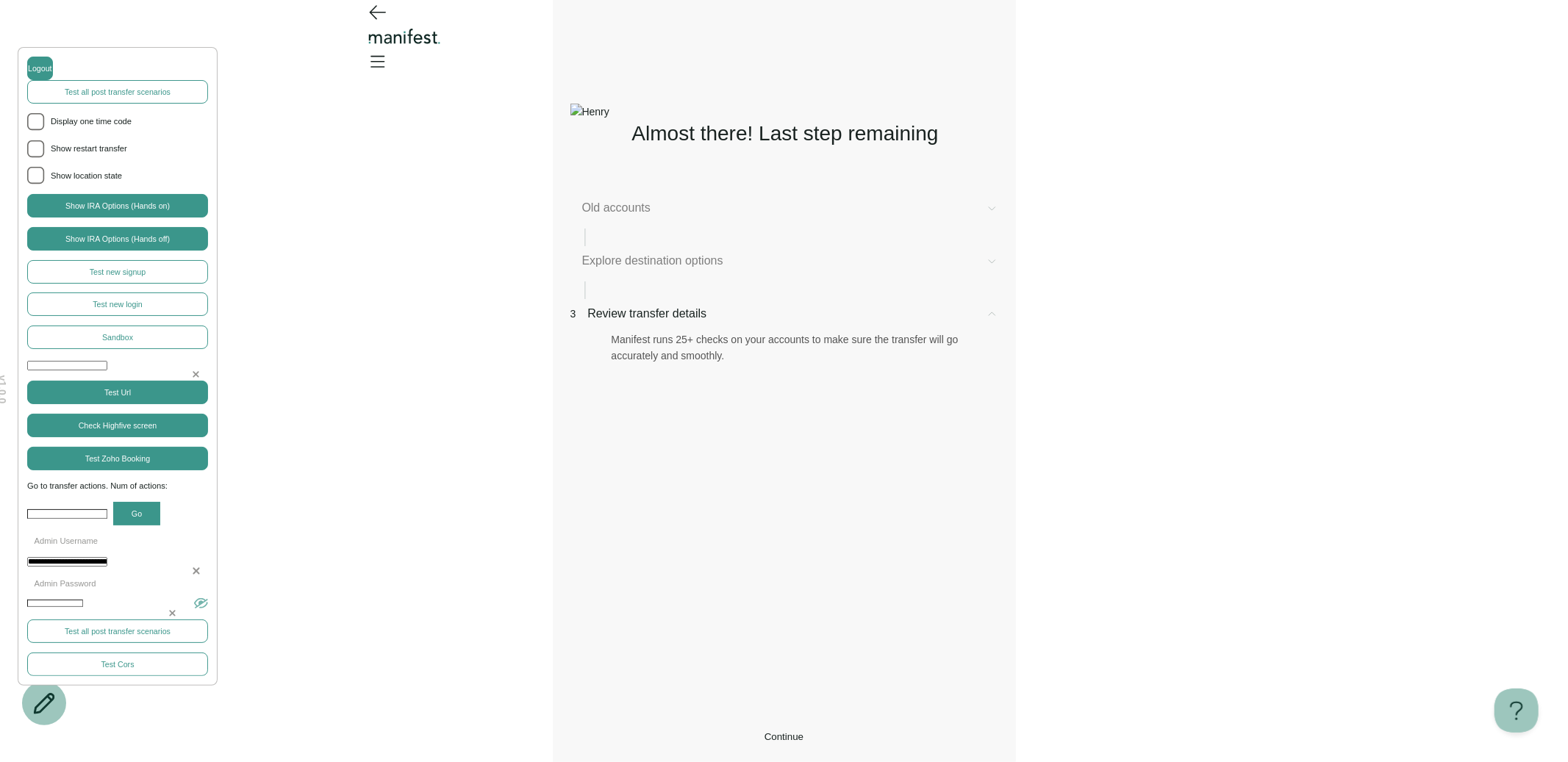
click at [701, 270] on span "Explore destination options" at bounding box center [778, 261] width 392 height 18
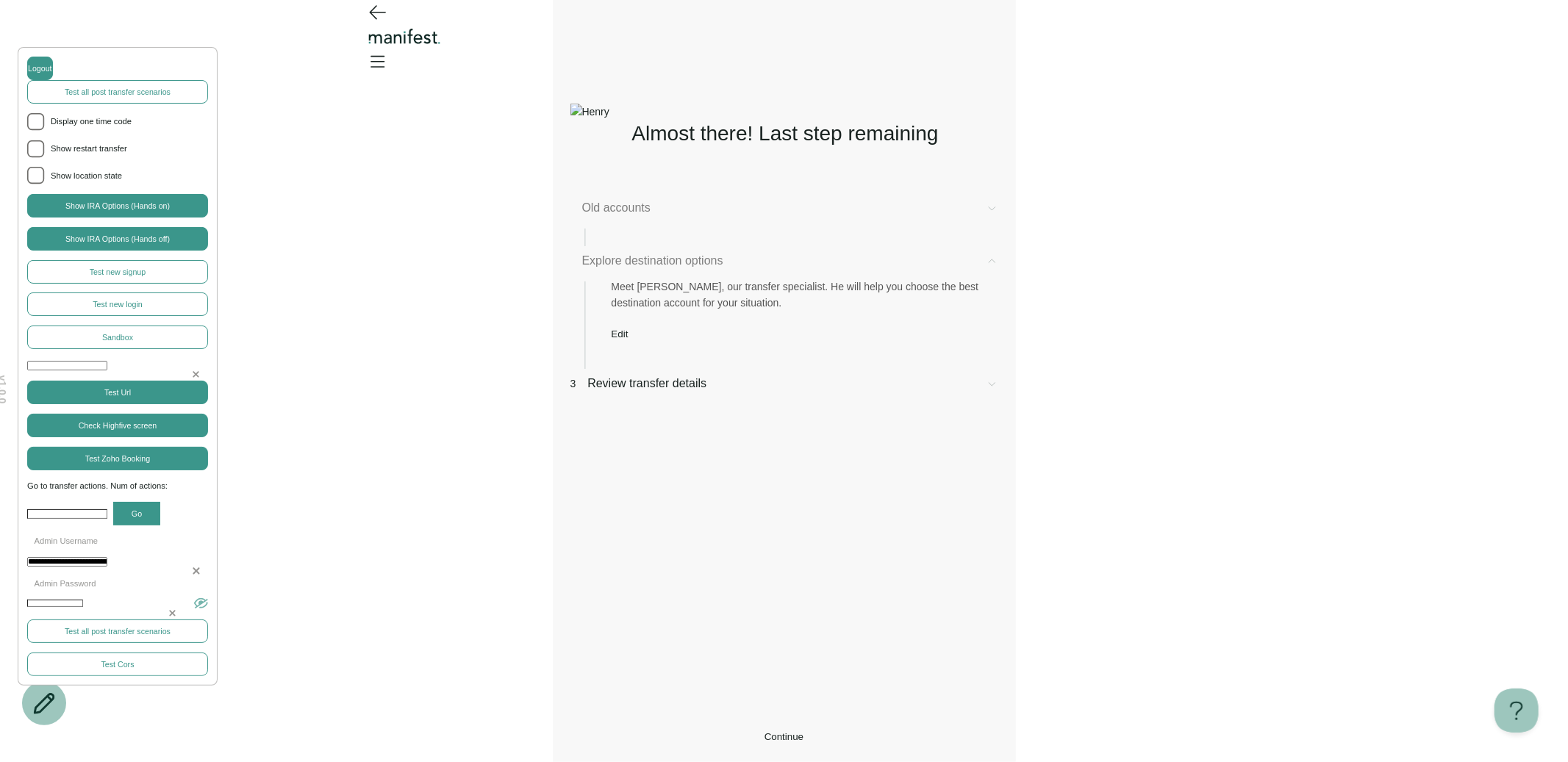
click at [622, 339] on button "Edit" at bounding box center [620, 334] width 17 height 11
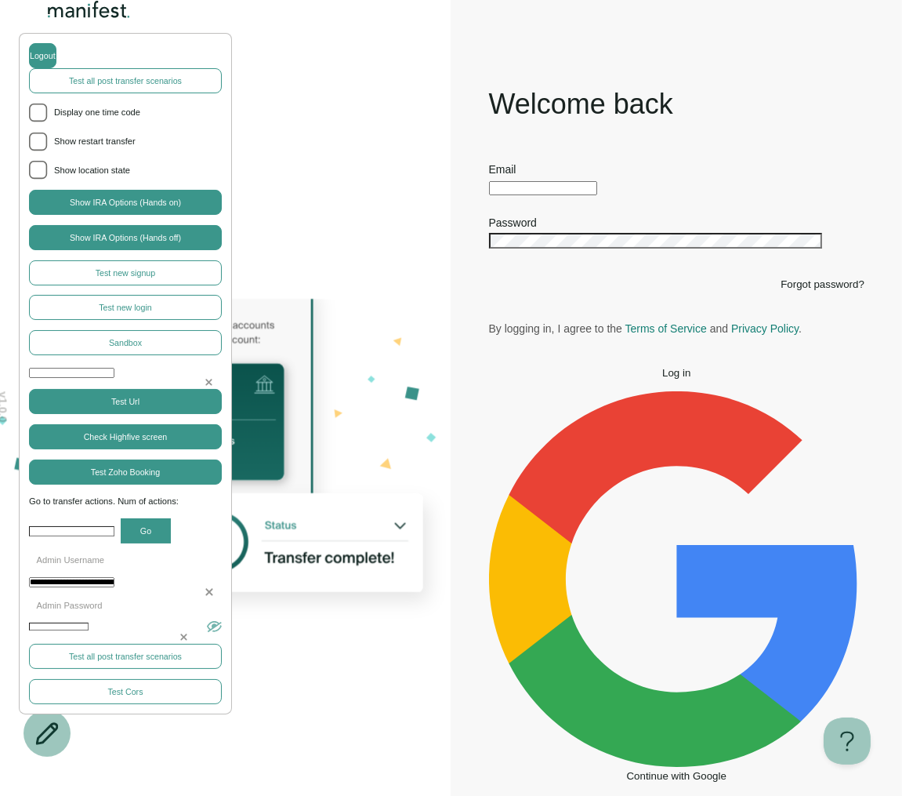
type input "**********"
